Goal: Information Seeking & Learning: Check status

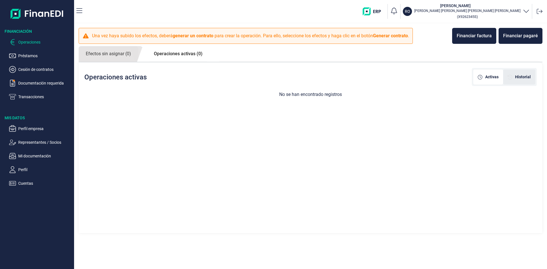
click at [517, 79] on span "Historial" at bounding box center [523, 77] width 16 height 6
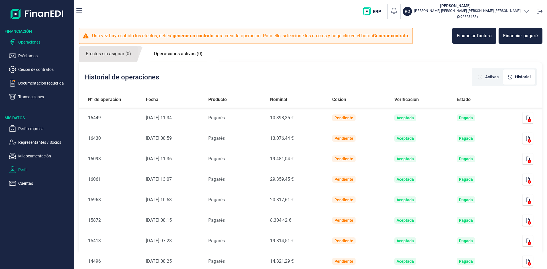
click at [24, 168] on p "Perfil" at bounding box center [45, 169] width 54 height 7
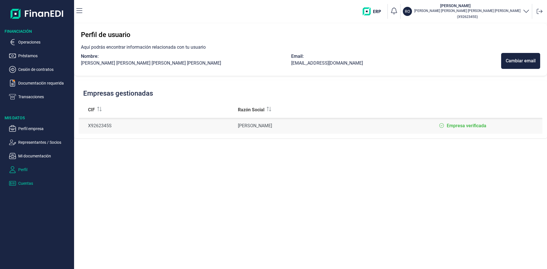
click at [24, 183] on p "Cuentas" at bounding box center [45, 183] width 54 height 7
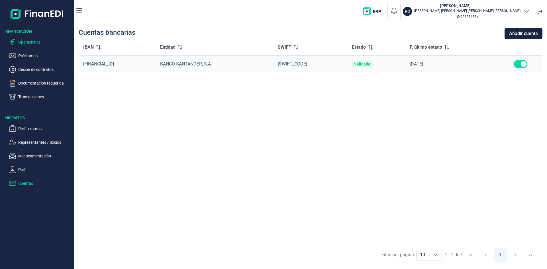
click at [32, 42] on p "Operaciones" at bounding box center [45, 42] width 54 height 7
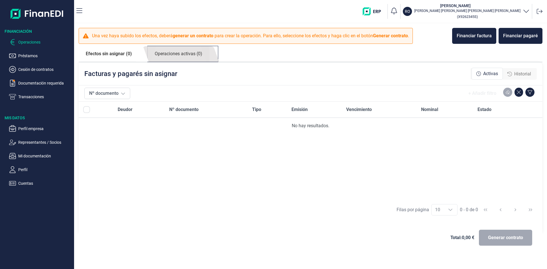
click at [171, 52] on link "Operaciones activas (0)" at bounding box center [178, 54] width 62 height 16
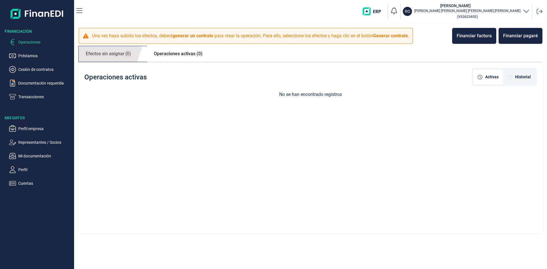
click at [123, 56] on link "Efectos sin asignar (0)" at bounding box center [109, 54] width 60 height 16
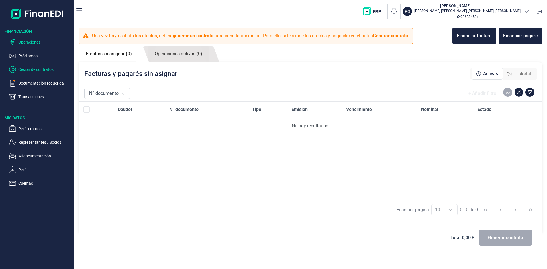
click at [42, 69] on p "Cesión de contratos" at bounding box center [45, 69] width 54 height 7
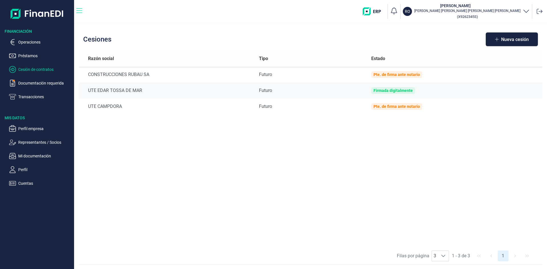
click at [79, 12] on icon "button" at bounding box center [79, 10] width 6 height 7
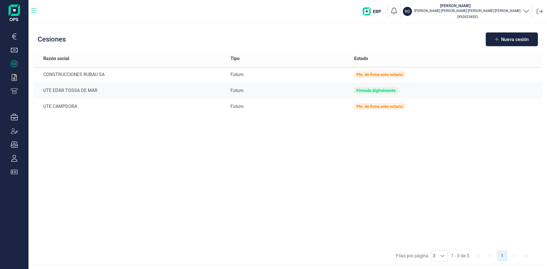
click at [31, 13] on nav "RO [PERSON_NAME] [PERSON_NAME] [PERSON_NAME] [PERSON_NAME] ( X9262345S )" at bounding box center [287, 11] width 518 height 23
click at [34, 11] on icon "button" at bounding box center [34, 10] width 6 height 7
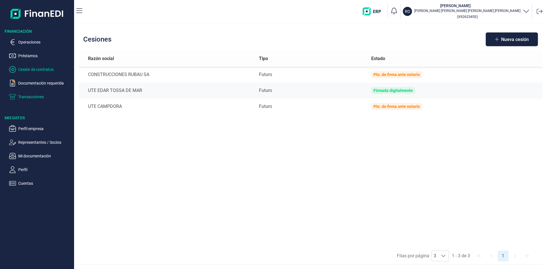
click at [27, 97] on p "Transacciones" at bounding box center [45, 96] width 54 height 7
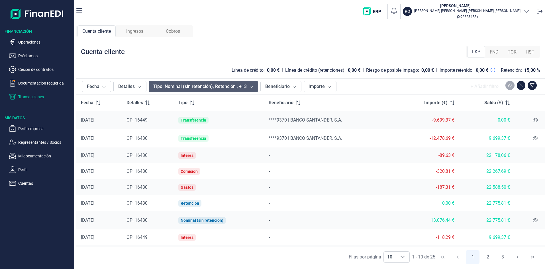
click at [247, 86] on button "Tipo: Nominal (sin retención), Retención , +13" at bounding box center [203, 86] width 109 height 11
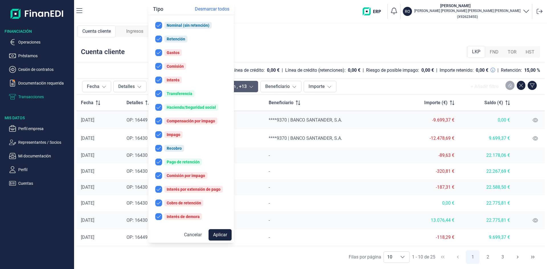
click at [247, 86] on button "Tipo: Nominal (sin retención), Retención , +13" at bounding box center [203, 86] width 109 height 11
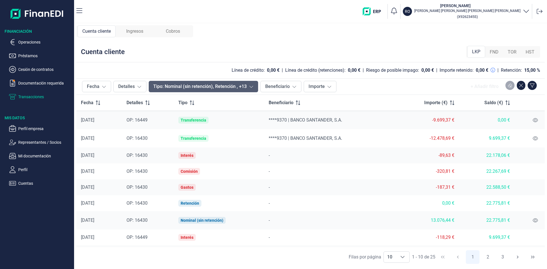
click at [219, 87] on button "Tipo: Nominal (sin retención), Retención , +13" at bounding box center [203, 86] width 109 height 11
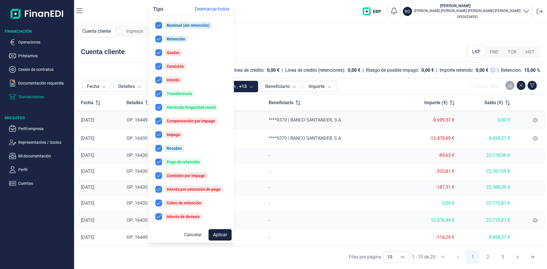
click at [159, 217] on input "checkbox" at bounding box center [158, 216] width 7 height 7
checkbox input "false"
click at [161, 187] on input "checkbox" at bounding box center [158, 189] width 7 height 7
checkbox input "false"
click at [157, 173] on input "checkbox" at bounding box center [158, 175] width 7 height 7
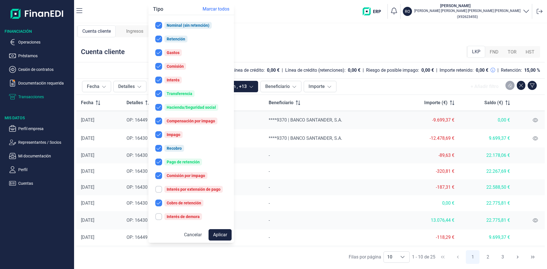
checkbox input "false"
click at [159, 148] on input "checkbox" at bounding box center [158, 148] width 7 height 7
checkbox input "false"
click at [160, 133] on input "checkbox" at bounding box center [158, 134] width 7 height 7
checkbox input "false"
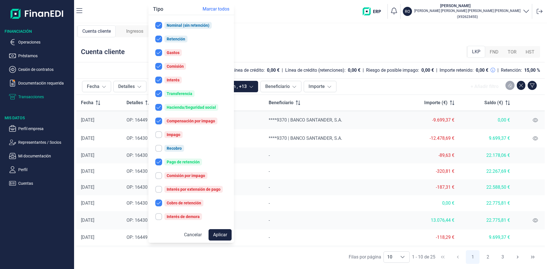
click at [159, 120] on input "checkbox" at bounding box center [158, 121] width 7 height 7
checkbox input "false"
click at [158, 108] on input "checkbox" at bounding box center [158, 107] width 7 height 7
checkbox input "false"
click at [157, 91] on input "checkbox" at bounding box center [158, 93] width 7 height 7
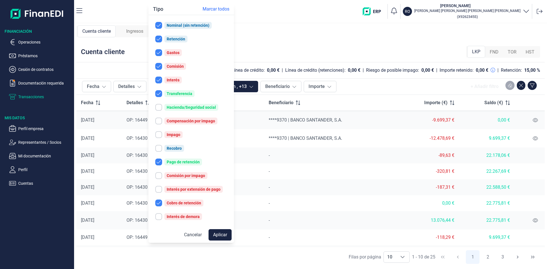
checkbox input "false"
click at [156, 78] on input "checkbox" at bounding box center [158, 80] width 7 height 7
checkbox input "false"
click at [161, 67] on input "checkbox" at bounding box center [158, 66] width 7 height 7
checkbox input "false"
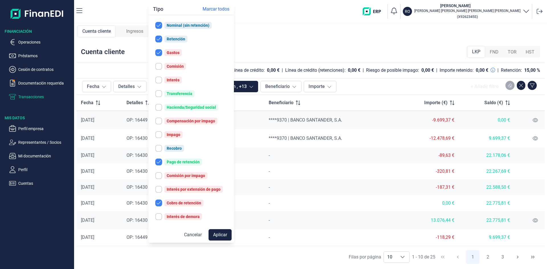
click at [159, 51] on input "checkbox" at bounding box center [158, 52] width 7 height 7
checkbox input "false"
click at [157, 38] on input "checkbox" at bounding box center [158, 39] width 7 height 7
click at [157, 39] on input "checkbox" at bounding box center [158, 39] width 7 height 7
checkbox input "true"
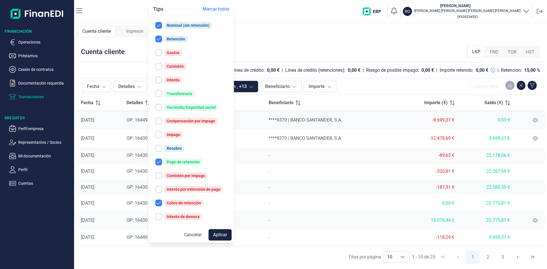
click at [161, 26] on input "checkbox" at bounding box center [158, 25] width 7 height 7
checkbox input "false"
click at [219, 236] on button "Aplicar" at bounding box center [219, 234] width 23 height 11
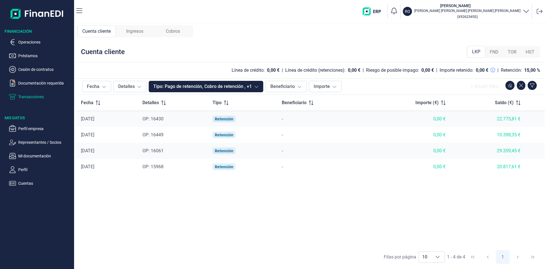
click at [163, 118] on span "OP: 16430" at bounding box center [152, 118] width 21 height 5
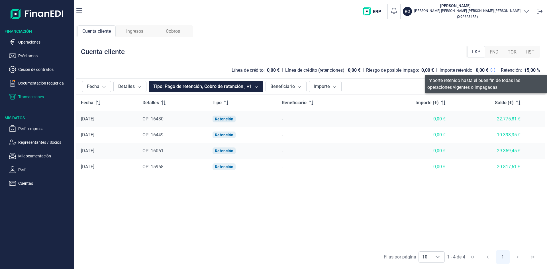
click at [492, 69] on icon at bounding box center [492, 70] width 5 height 5
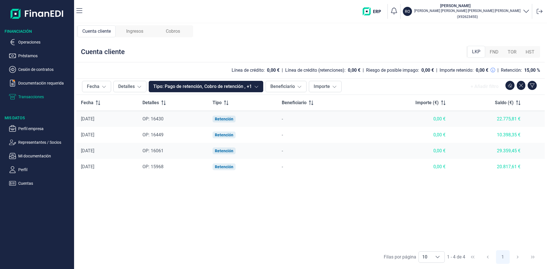
click at [162, 165] on span "OP: 15968" at bounding box center [152, 166] width 21 height 5
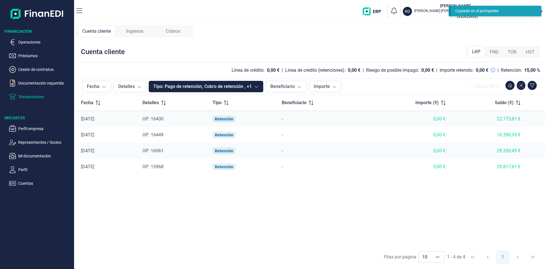
click at [159, 149] on span "OP: 16061" at bounding box center [152, 150] width 21 height 5
click at [159, 135] on span "OP: 16449" at bounding box center [152, 134] width 21 height 5
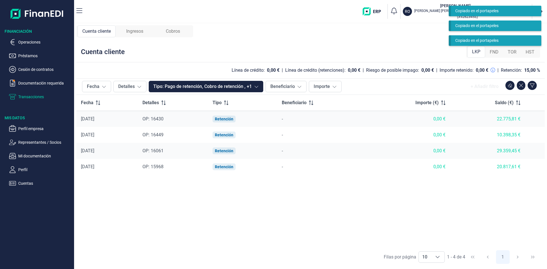
click at [157, 116] on span "OP: 16430" at bounding box center [152, 118] width 21 height 5
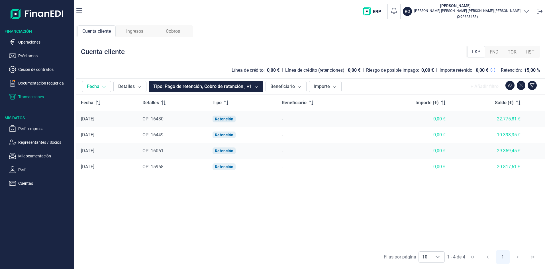
click at [97, 86] on button "Fecha" at bounding box center [96, 86] width 29 height 11
click at [177, 29] on span "Cobros" at bounding box center [173, 31] width 14 height 7
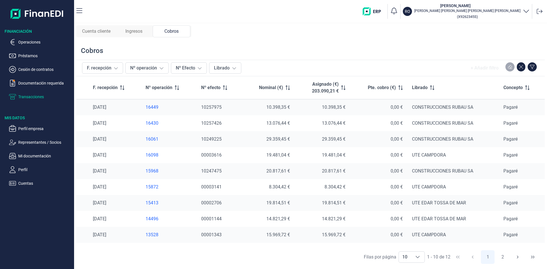
click at [138, 34] on span "Ingresos" at bounding box center [133, 31] width 17 height 7
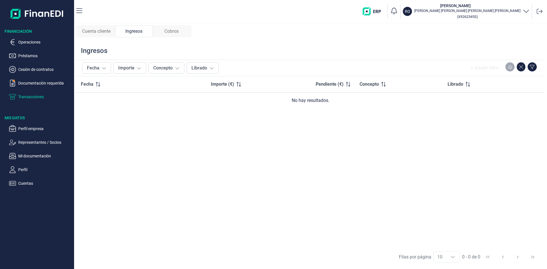
click at [167, 32] on span "Cobros" at bounding box center [171, 31] width 14 height 7
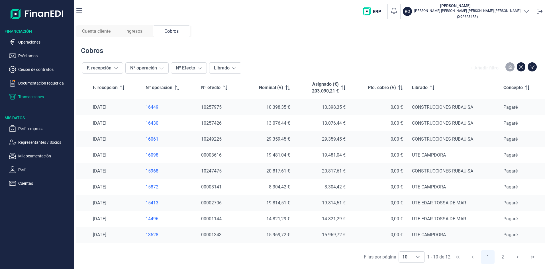
click at [153, 107] on div "16449" at bounding box center [169, 107] width 46 height 6
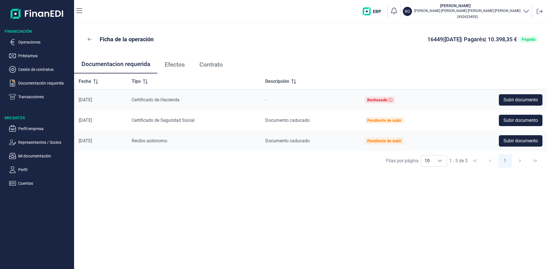
click at [173, 67] on span "Efectos" at bounding box center [175, 65] width 20 height 6
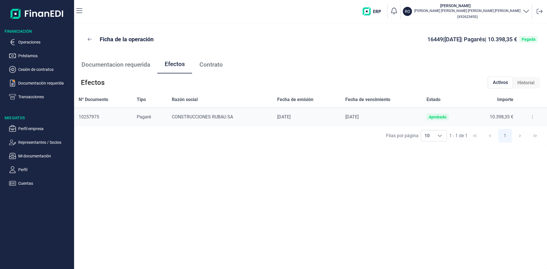
click at [214, 65] on span "Contrato" at bounding box center [210, 65] width 23 height 6
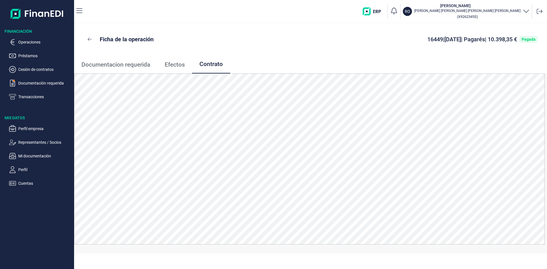
click at [180, 62] on span "Efectos" at bounding box center [175, 65] width 20 height 6
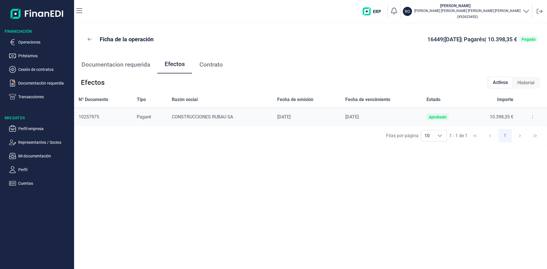
click at [531, 115] on button at bounding box center [532, 116] width 10 height 9
click at [520, 132] on span "Detalles efecto" at bounding box center [513, 131] width 26 height 6
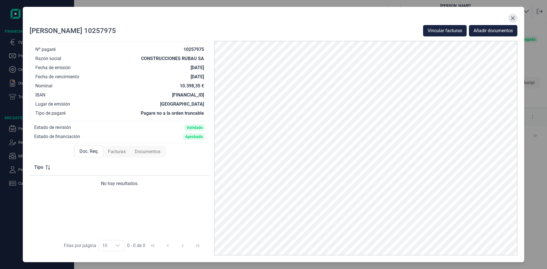
click at [510, 19] on button "Close" at bounding box center [512, 18] width 9 height 9
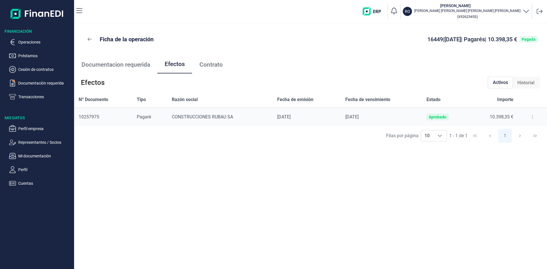
click at [528, 82] on span "Historial" at bounding box center [525, 82] width 17 height 7
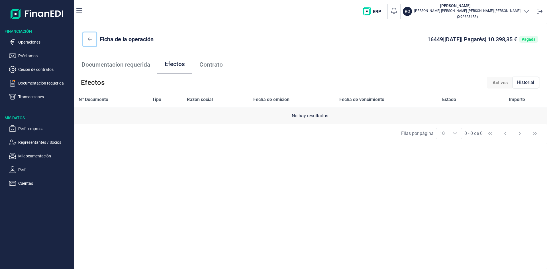
click at [90, 38] on icon at bounding box center [90, 39] width 4 height 5
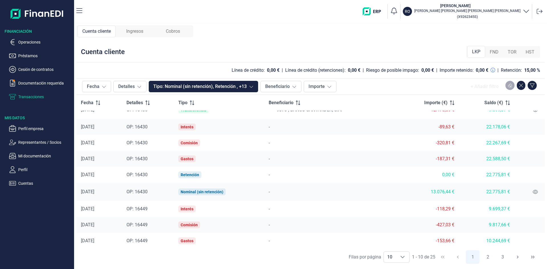
scroll to position [30, 0]
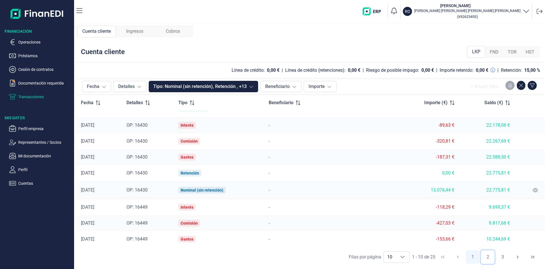
click at [487, 255] on button "2" at bounding box center [488, 257] width 14 height 14
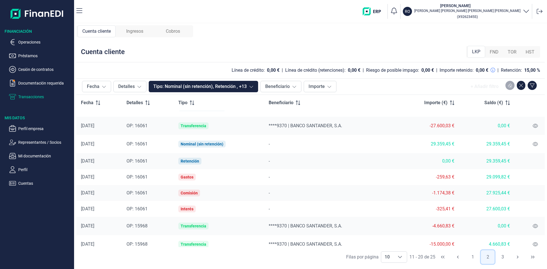
scroll to position [35, 0]
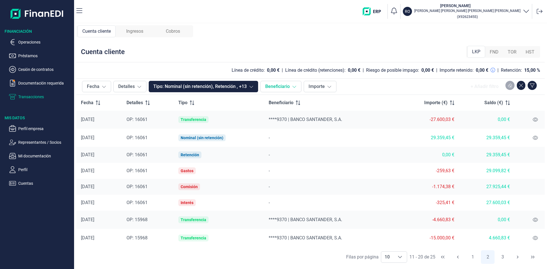
click at [294, 86] on icon at bounding box center [294, 86] width 5 height 5
click at [493, 51] on span "FND" at bounding box center [493, 52] width 9 height 7
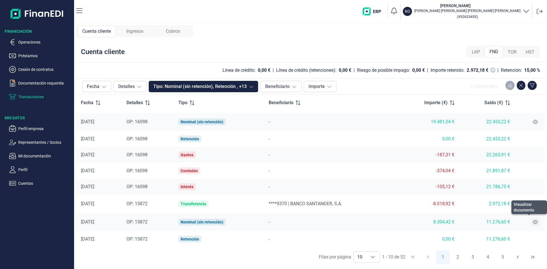
click at [534, 222] on icon at bounding box center [534, 222] width 5 height 4
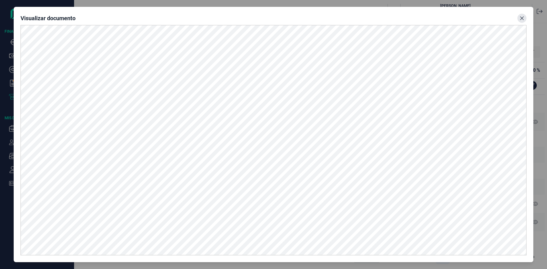
click at [519, 21] on button "Close" at bounding box center [521, 18] width 9 height 9
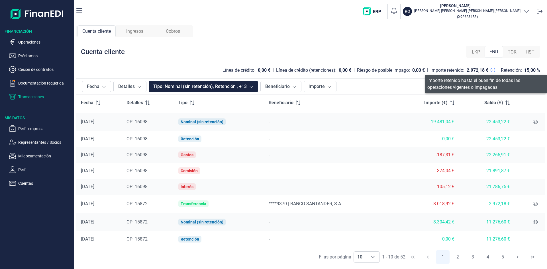
click at [492, 69] on icon at bounding box center [492, 70] width 5 height 5
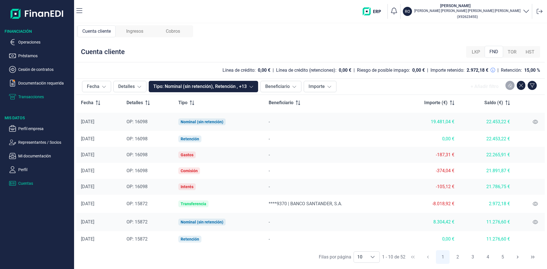
click at [19, 181] on p "Cuentas" at bounding box center [45, 183] width 54 height 7
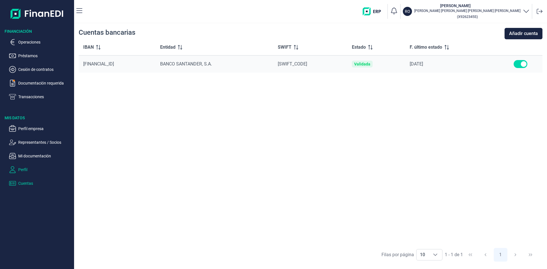
click at [21, 169] on p "Perfil" at bounding box center [45, 169] width 54 height 7
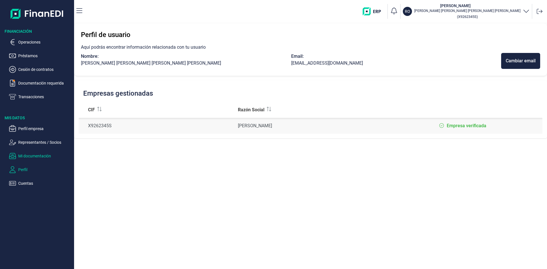
click at [36, 155] on p "Mi documentación" at bounding box center [45, 156] width 54 height 7
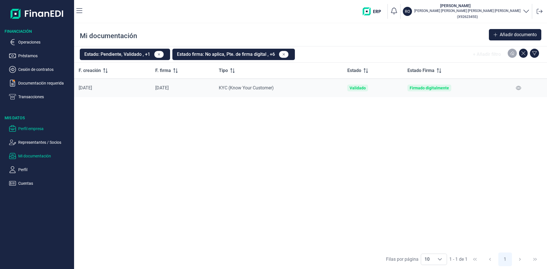
click at [38, 127] on p "Perfil empresa" at bounding box center [45, 128] width 54 height 7
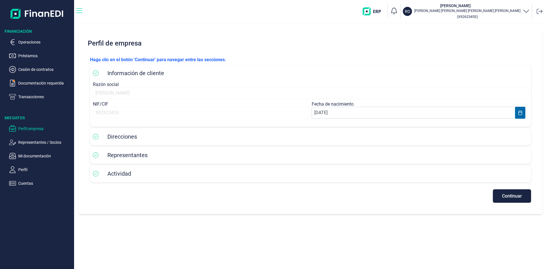
click at [80, 10] on icon "button" at bounding box center [79, 10] width 6 height 7
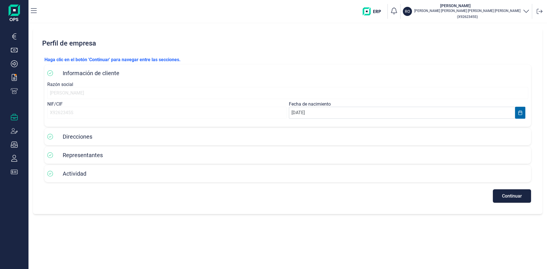
click at [22, 13] on div at bounding box center [14, 11] width 28 height 23
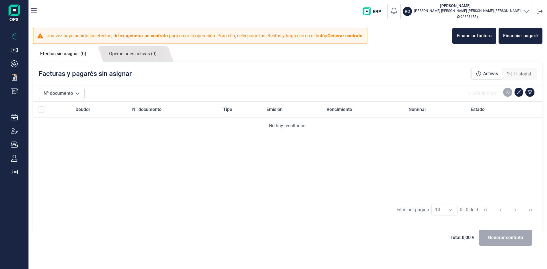
click at [9, 11] on img at bounding box center [14, 14] width 11 height 18
click at [35, 8] on icon "button" at bounding box center [34, 10] width 6 height 5
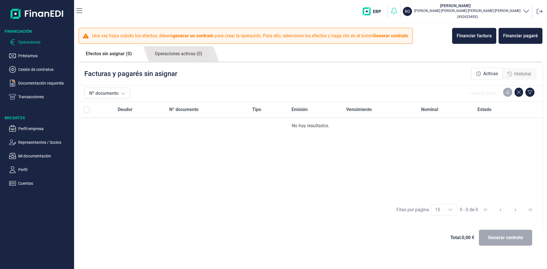
click at [398, 11] on icon "button" at bounding box center [394, 11] width 8 height 8
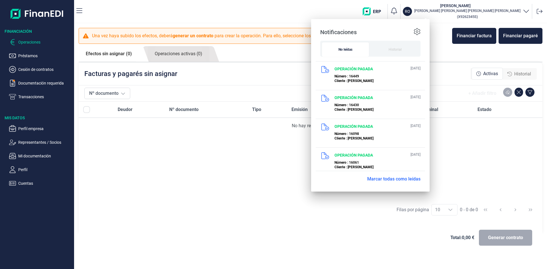
click at [385, 11] on img "button" at bounding box center [373, 11] width 22 height 8
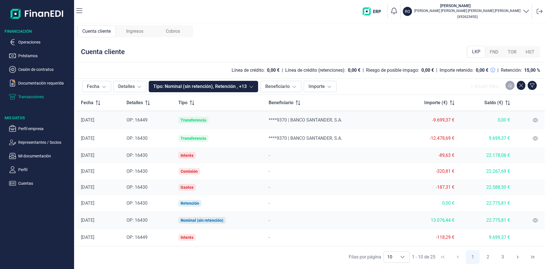
click at [48, 15] on img at bounding box center [37, 14] width 53 height 18
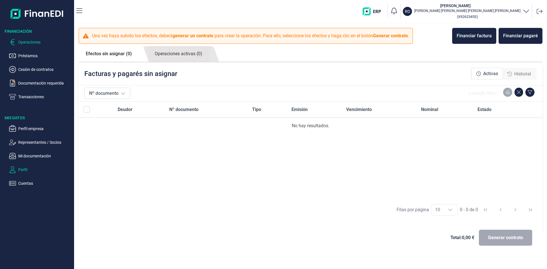
click at [20, 168] on p "Perfil" at bounding box center [45, 169] width 54 height 7
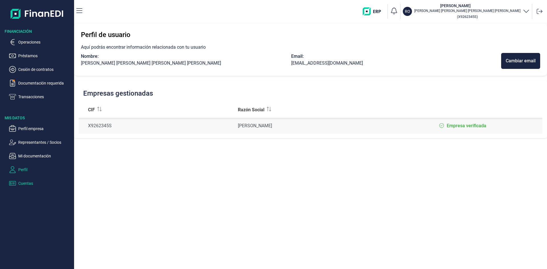
click at [20, 182] on p "Cuentas" at bounding box center [45, 183] width 54 height 7
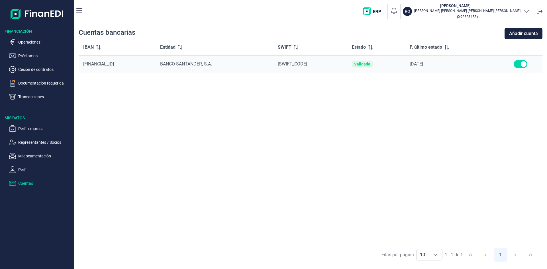
click at [520, 65] on input "checkbox" at bounding box center [520, 64] width 14 height 8
checkbox input "true"
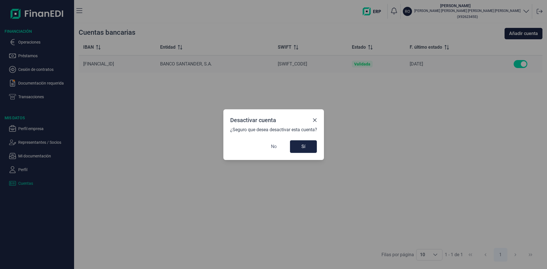
click at [273, 148] on span "No" at bounding box center [274, 146] width 6 height 7
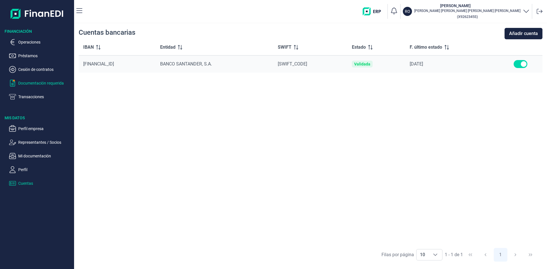
click at [27, 82] on p "Documentación requerida" at bounding box center [45, 83] width 54 height 7
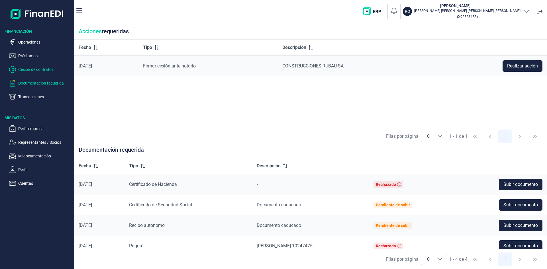
click at [36, 69] on p "Cesión de contratos" at bounding box center [45, 69] width 54 height 7
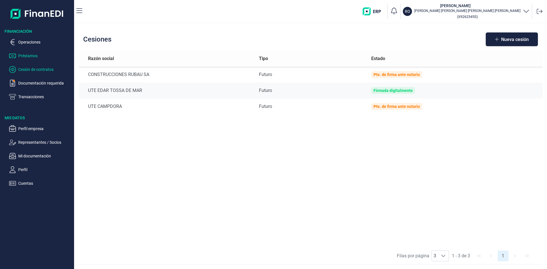
click at [26, 56] on p "Préstamos" at bounding box center [45, 55] width 54 height 7
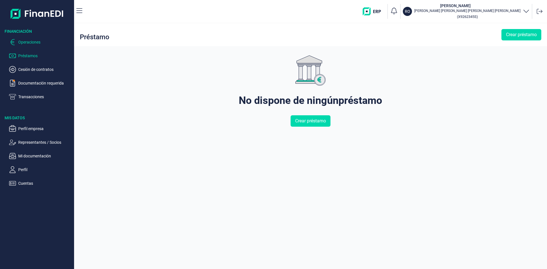
click at [29, 43] on p "Operaciones" at bounding box center [45, 42] width 54 height 7
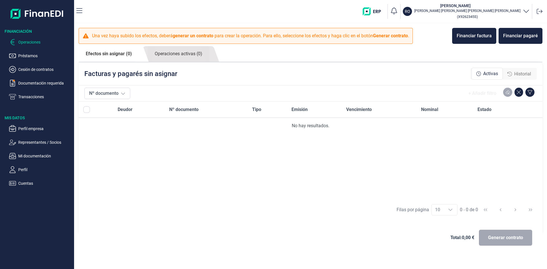
click at [22, 129] on p "Perfil empresa" at bounding box center [45, 128] width 54 height 7
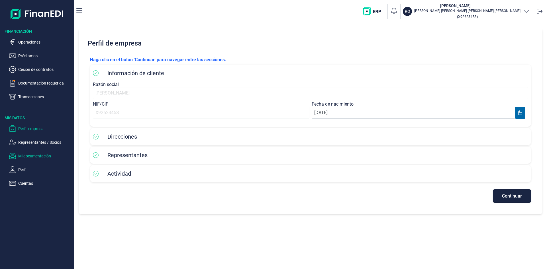
click at [25, 158] on p "Mi documentación" at bounding box center [45, 156] width 54 height 7
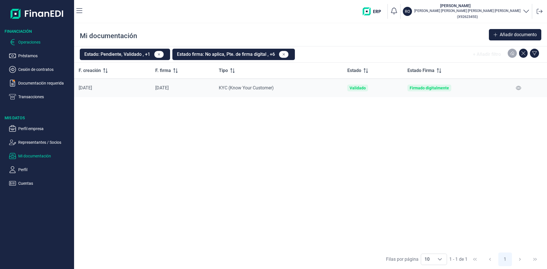
click at [17, 41] on button "Operaciones" at bounding box center [40, 42] width 63 height 7
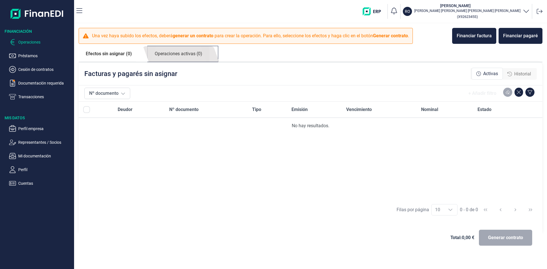
click at [171, 51] on link "Operaciones activas (0)" at bounding box center [178, 54] width 62 height 16
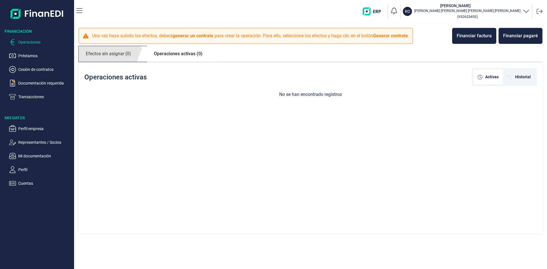
click at [96, 50] on link "Efectos sin asignar (0)" at bounding box center [109, 54] width 60 height 16
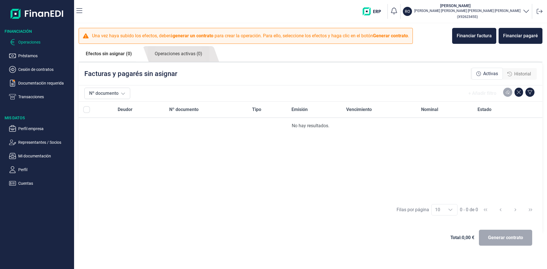
click at [520, 75] on span "Historial" at bounding box center [522, 74] width 17 height 7
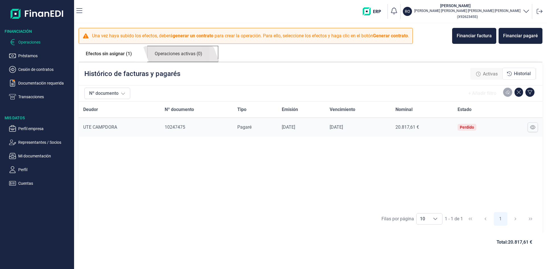
click at [176, 55] on link "Operaciones activas (0)" at bounding box center [178, 54] width 62 height 16
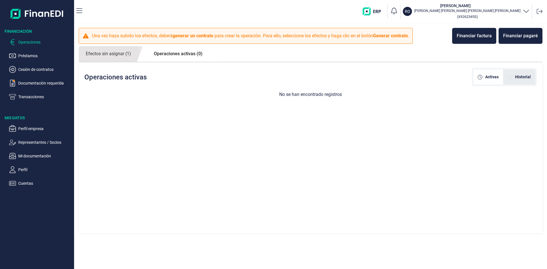
click at [525, 78] on span "Historial" at bounding box center [523, 77] width 16 height 6
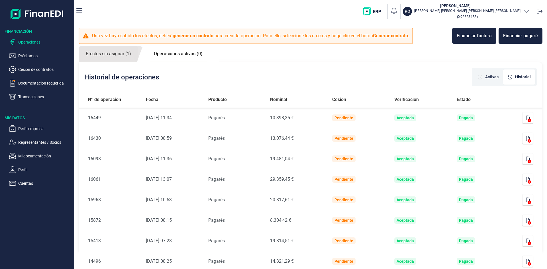
click at [527, 119] on icon at bounding box center [528, 120] width 3 height 3
click at [24, 157] on p "Mi documentación" at bounding box center [45, 156] width 54 height 7
click at [20, 170] on p "Perfil" at bounding box center [45, 169] width 54 height 7
click at [21, 43] on p "Operaciones" at bounding box center [45, 42] width 54 height 7
click button "Nº documento"
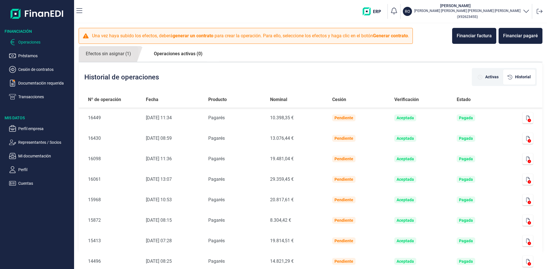
click button "Nº documento"
click at [32, 97] on p "Transacciones" at bounding box center [45, 96] width 54 height 7
click button "2"
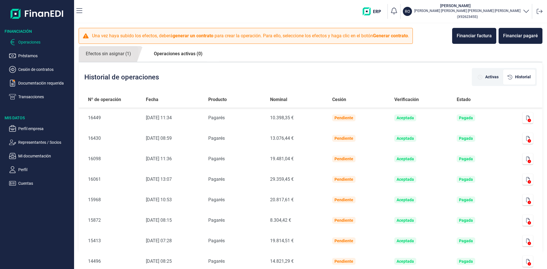
click button "3"
click icon
click icon "Close"
click button "2"
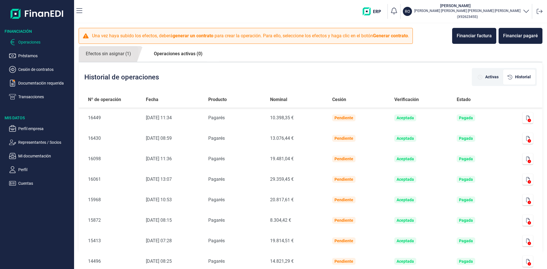
scroll to position [35, 0]
click span "OP: 16061"
click div "Copiado en el portapeles"
click icon
click icon "Close"
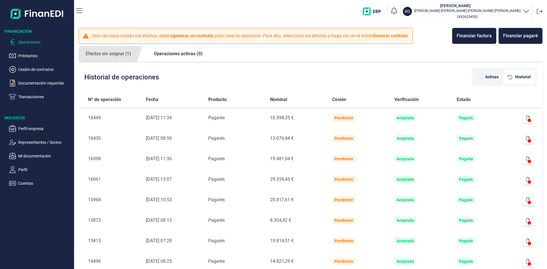
click button "Detalles"
click button "Tipo: Nominal (sin retención), Retención , +13"
click input "checkbox"
checkbox input "false"
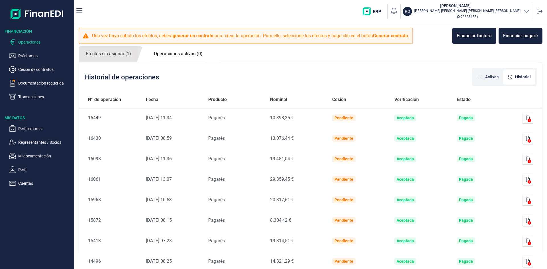
click input "checkbox"
checkbox input "false"
click input "checkbox"
checkbox input "false"
click input "checkbox"
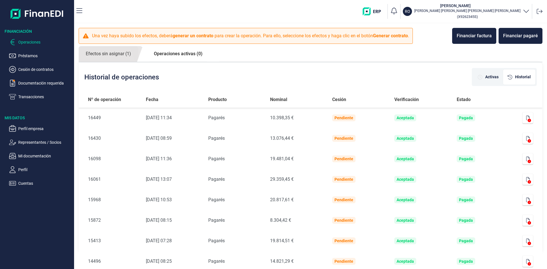
checkbox input "false"
click input "checkbox"
checkbox input "false"
click input "checkbox"
checkbox input "false"
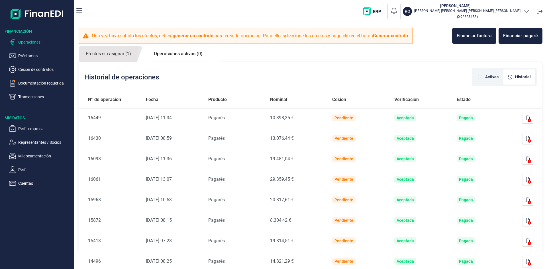
click input "checkbox"
checkbox input "false"
click input "checkbox"
checkbox input "false"
click input "checkbox"
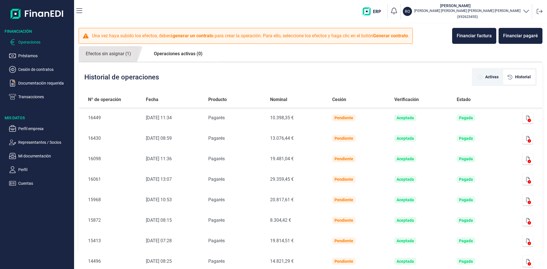
click input "checkbox"
checkbox input "true"
click input "checkbox"
checkbox input "false"
click input "checkbox"
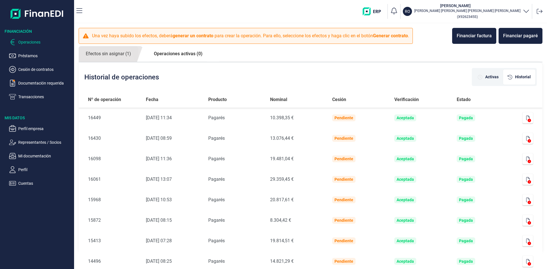
checkbox input "false"
click input "checkbox"
checkbox input "false"
click button "Aplicar"
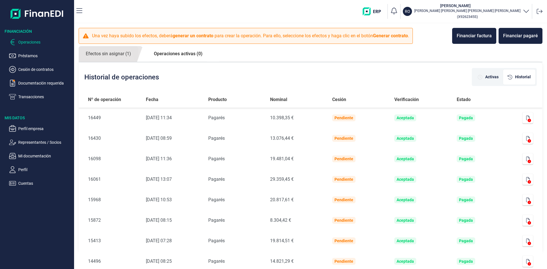
click span "OP: 15968"
drag, startPoint x: 152, startPoint y: 223, endPoint x: 336, endPoint y: 190, distance: 186.6
click div "-"
click icon
click button "Close"
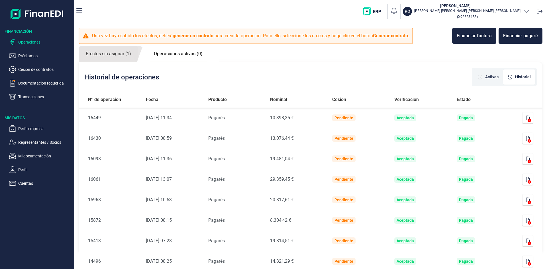
click icon
click span "Cobros"
click button "2"
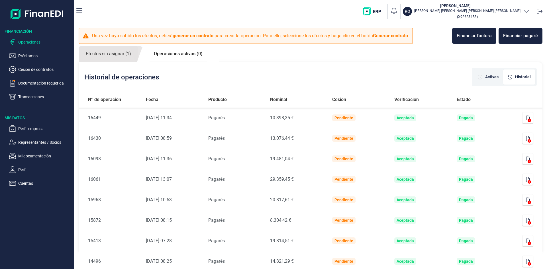
click div "12289"
click span "Efectos"
click span "Contrato"
click span "Documentacion requerida"
click button
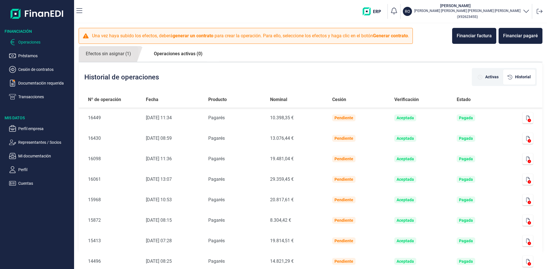
click span "FND"
click span "TOR"
click span "HST"
click span "FND"
click icon
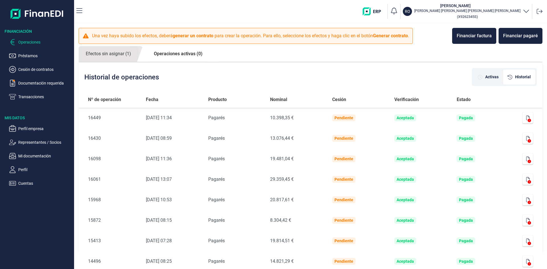
click icon
click icon "Close"
drag, startPoint x: 316, startPoint y: 47, endPoint x: 274, endPoint y: 35, distance: 44.2
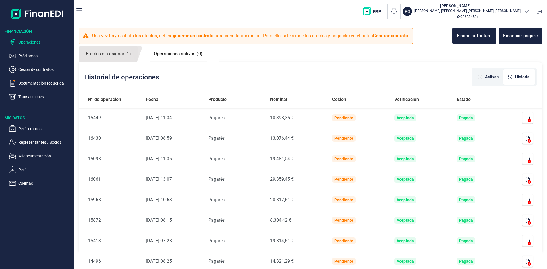
click div "Cuenta cliente Ingresos Cobros Cuenta cliente LKP FND TOR HST Línea de crédito:…"
click div "Cuenta cliente LKP FND TOR HST"
drag, startPoint x: 93, startPoint y: 58, endPoint x: 444, endPoint y: 212, distance: 383.3
click div "Cuenta cliente LKP FND TOR HST Línea de crédito: 0,00 € | Línea de crédito (ret…"
click td "-"
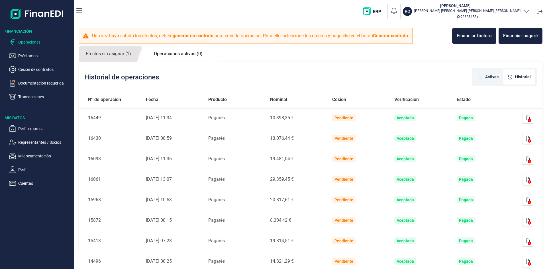
click at [82, 16] on button "button" at bounding box center [79, 11] width 6 height 11
click at [87, 16] on div "RO [PERSON_NAME] [PERSON_NAME] [PERSON_NAME] [PERSON_NAME] ( X9262345S )" at bounding box center [316, 11] width 458 height 18
click at [18, 7] on img at bounding box center [37, 14] width 53 height 18
click at [76, 11] on icon "button" at bounding box center [79, 10] width 6 height 7
click at [30, 96] on p "Transacciones" at bounding box center [45, 96] width 54 height 7
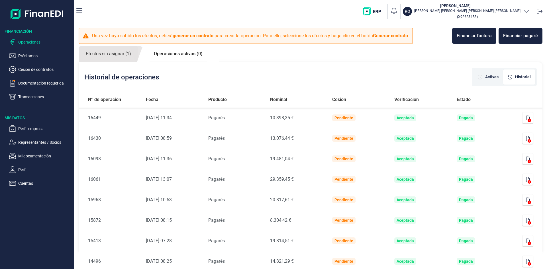
click span "FND"
